Goal: Task Accomplishment & Management: Manage account settings

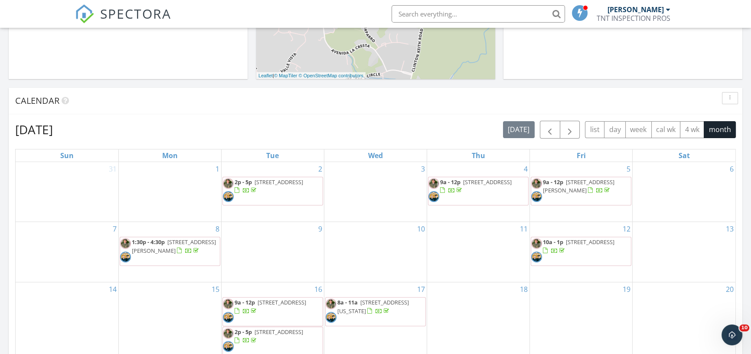
scroll to position [157, 0]
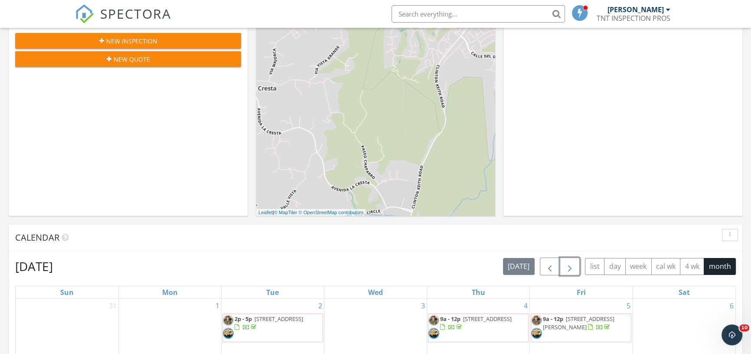
click at [568, 265] on span "button" at bounding box center [570, 266] width 10 height 10
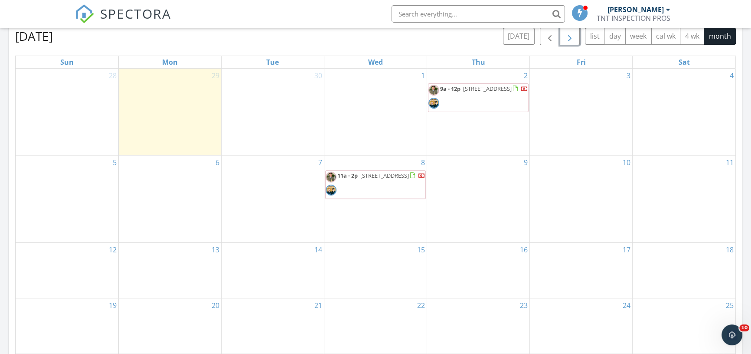
scroll to position [394, 0]
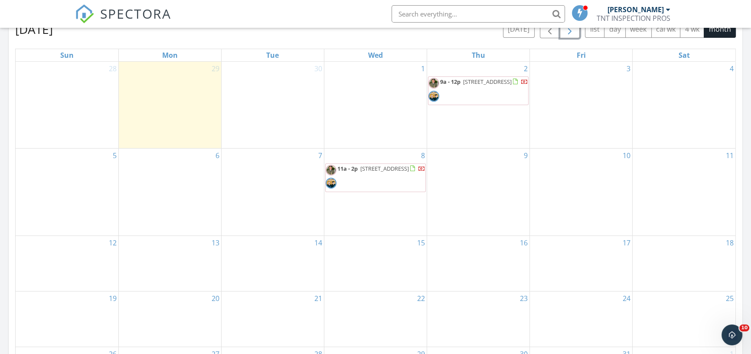
click at [376, 172] on span "[STREET_ADDRESS]" at bounding box center [384, 168] width 49 height 8
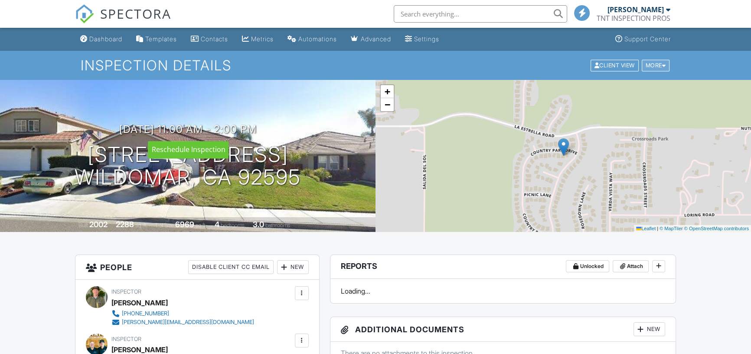
click at [653, 67] on div "More" at bounding box center [656, 65] width 28 height 12
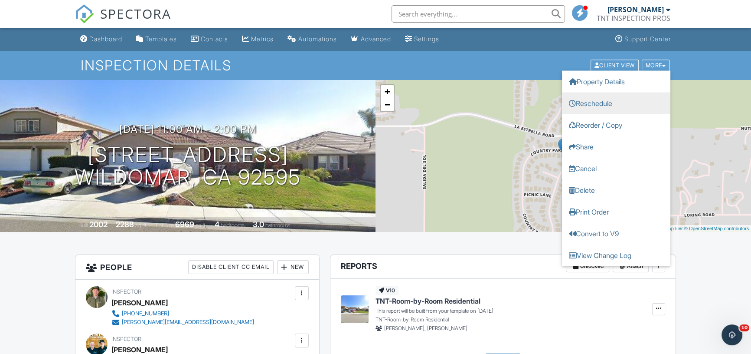
click at [613, 97] on link "Reschedule" at bounding box center [616, 103] width 108 height 22
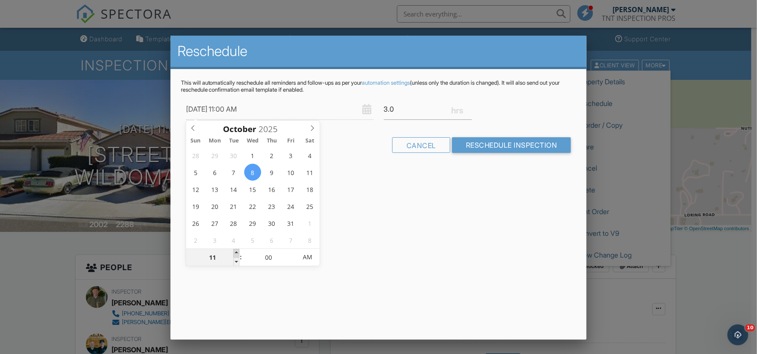
type input "10/08/2025 12:00 PM"
type input "12"
click at [239, 254] on span at bounding box center [236, 253] width 6 height 9
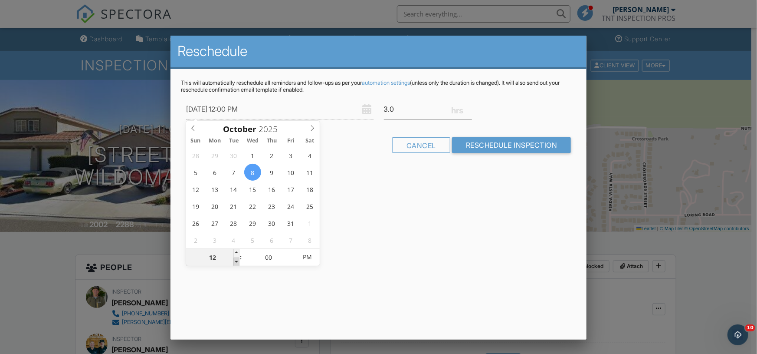
type input "10/08/2025 11:00 AM"
type input "11"
click at [236, 261] on span at bounding box center [236, 261] width 6 height 9
type input "10/08/2025 11:05 AM"
type input "05"
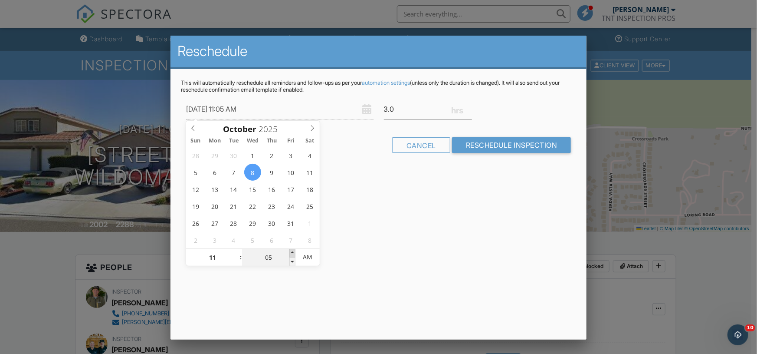
click at [293, 252] on span at bounding box center [292, 253] width 6 height 9
type input "10/08/2025 11:10 AM"
type input "10"
click at [293, 252] on span at bounding box center [292, 253] width 6 height 9
type input "10/08/2025 11:15 AM"
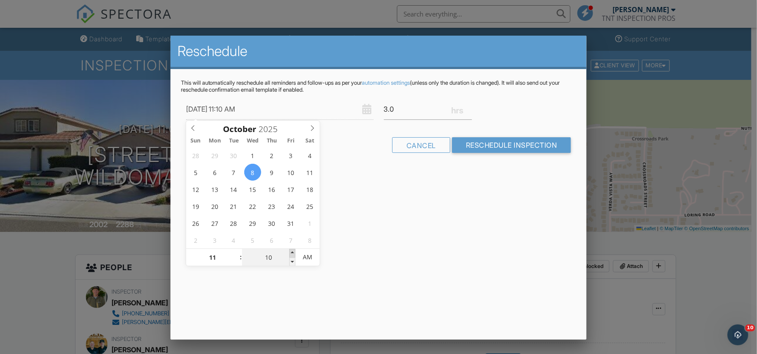
type input "15"
click at [292, 252] on span at bounding box center [292, 253] width 6 height 9
type input "10/08/2025 11:20 AM"
type input "20"
click at [292, 252] on span at bounding box center [292, 253] width 6 height 9
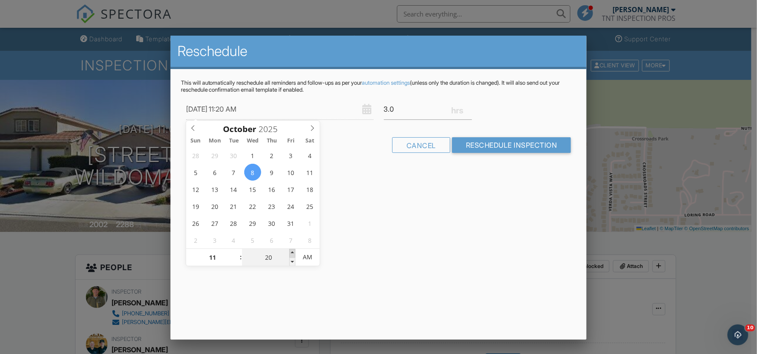
type input "10/08/2025 11:25 AM"
type input "25"
click at [291, 252] on span at bounding box center [292, 253] width 6 height 9
type input "[DATE] 11:30 AM"
type input "30"
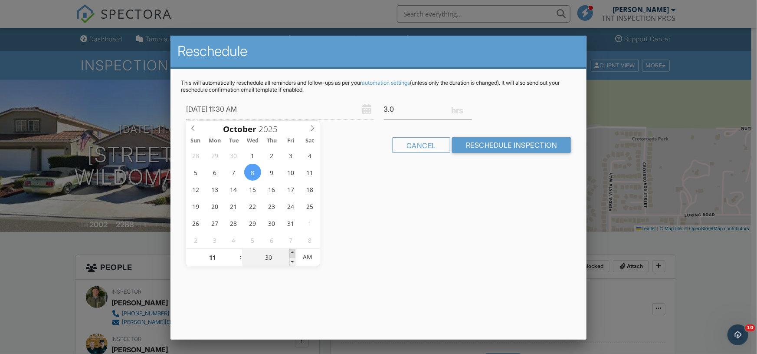
click at [291, 252] on span at bounding box center [292, 253] width 6 height 9
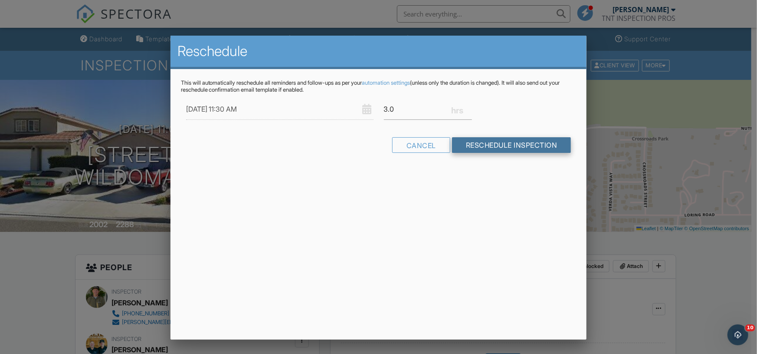
click at [480, 149] on input "Reschedule Inspection" at bounding box center [511, 145] width 119 height 16
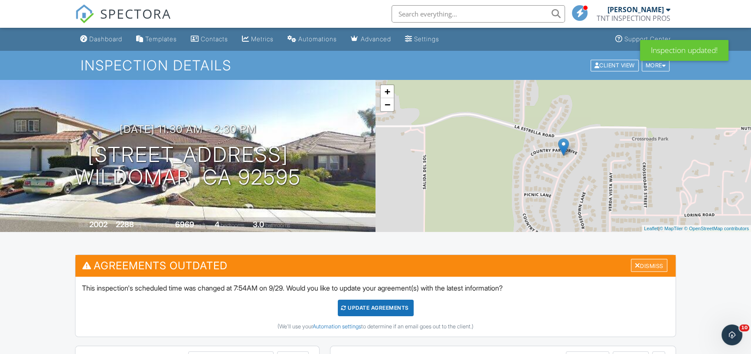
click at [640, 265] on div "Dismiss" at bounding box center [649, 265] width 36 height 13
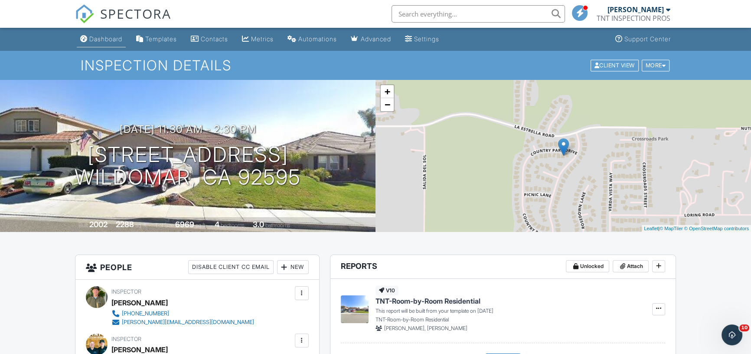
click at [113, 39] on div "Dashboard" at bounding box center [105, 38] width 33 height 7
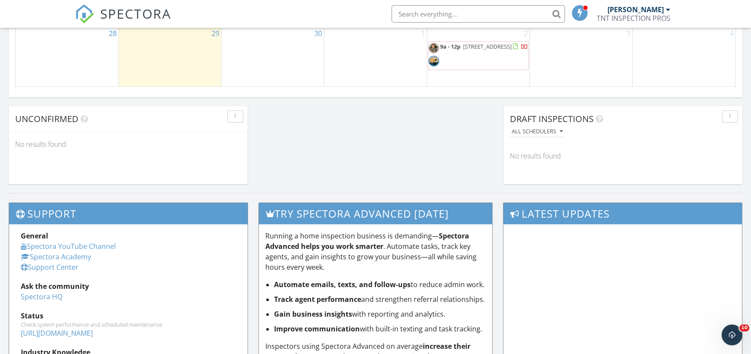
scroll to position [473, 0]
